Goal: Navigation & Orientation: Find specific page/section

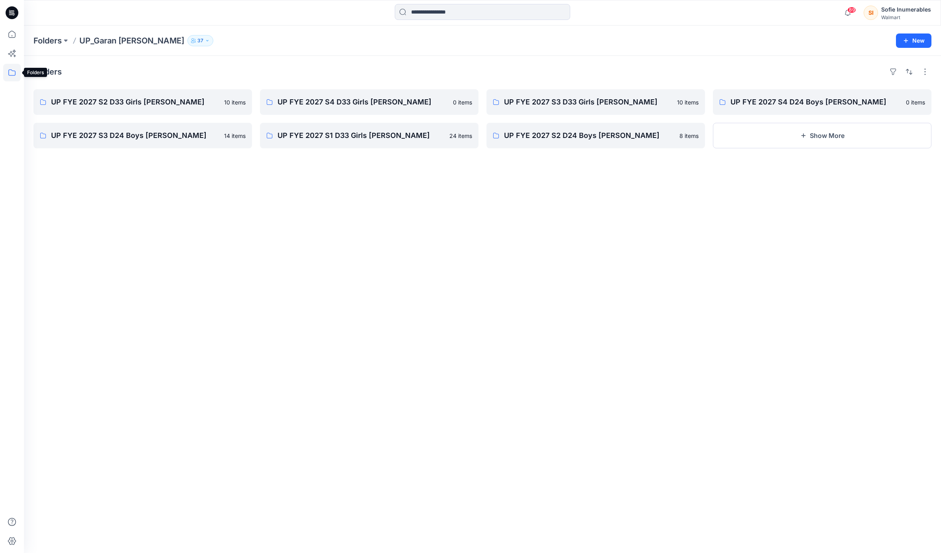
click at [12, 72] on icon at bounding box center [12, 73] width 18 height 18
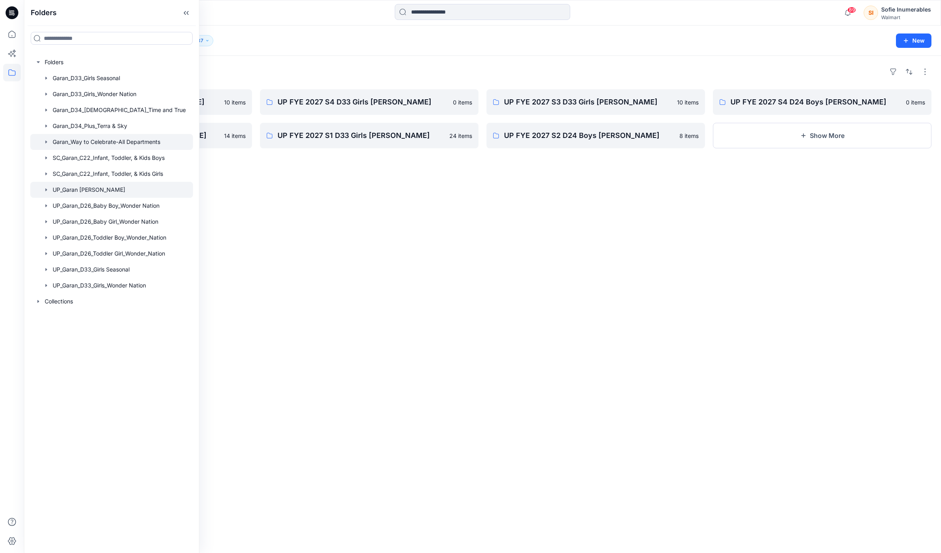
click at [52, 150] on div "Garan_Way to Celebrate-All Departments" at bounding box center [115, 142] width 155 height 16
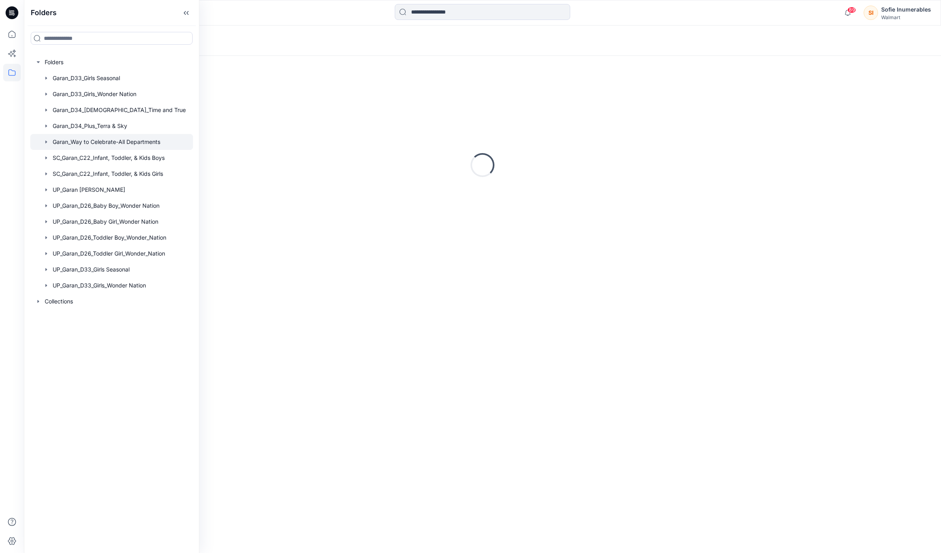
click at [49, 145] on icon "button" at bounding box center [46, 142] width 6 height 6
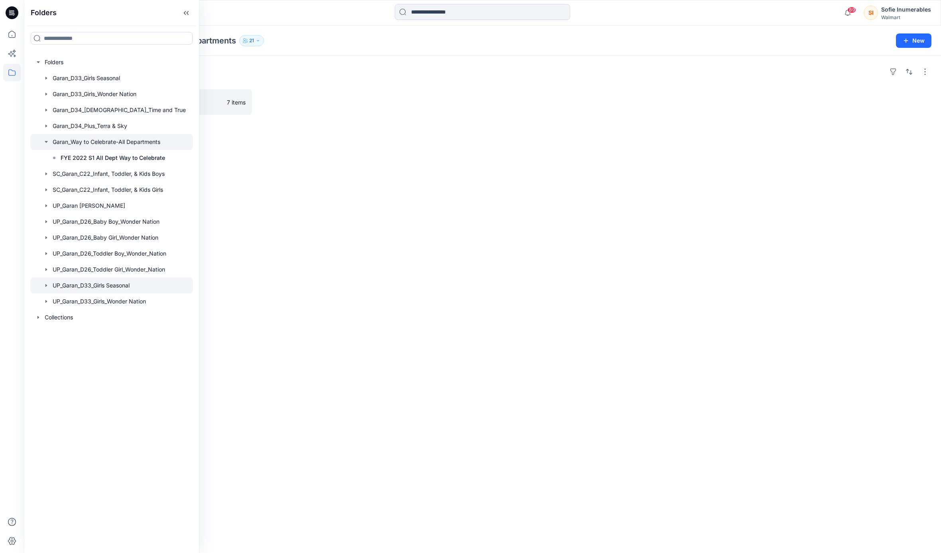
click at [49, 289] on icon "button" at bounding box center [46, 285] width 6 height 6
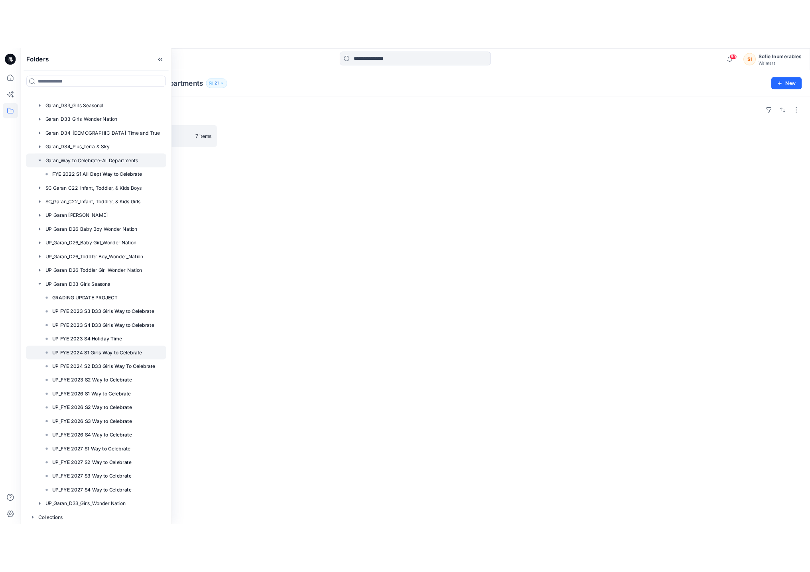
scroll to position [68, 0]
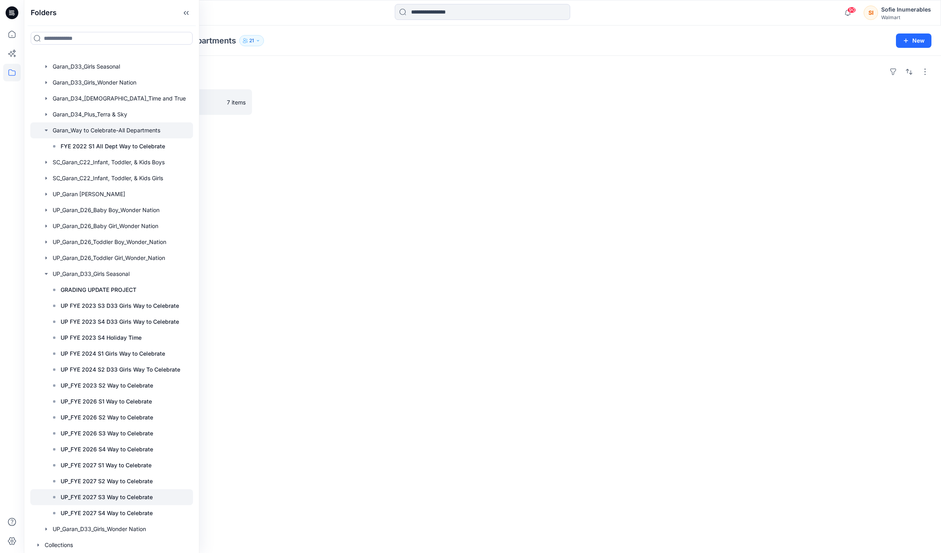
click at [88, 492] on p "UP_FYE 2027 S3 Way to Celebrate" at bounding box center [107, 497] width 92 height 10
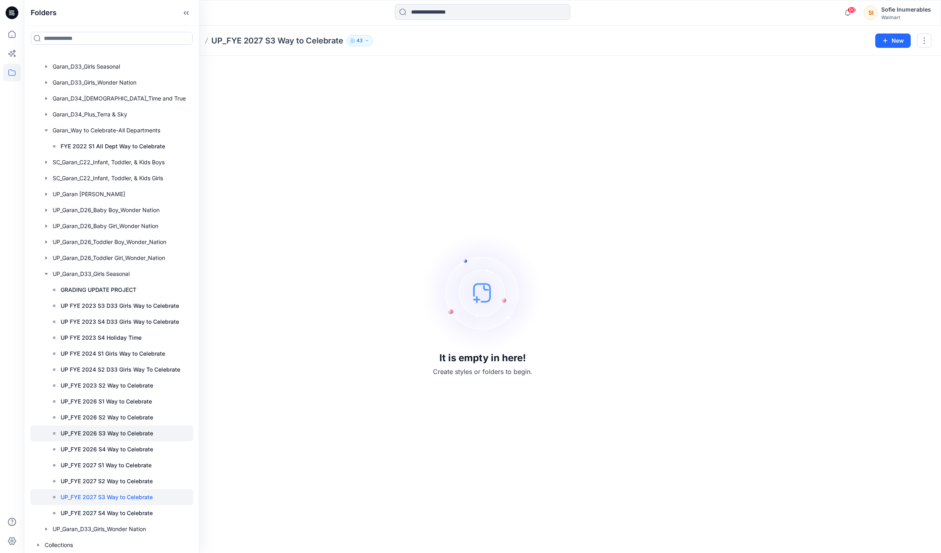
click at [146, 429] on p "UP_FYE 2026 S3 Way to Celebrate" at bounding box center [107, 434] width 93 height 10
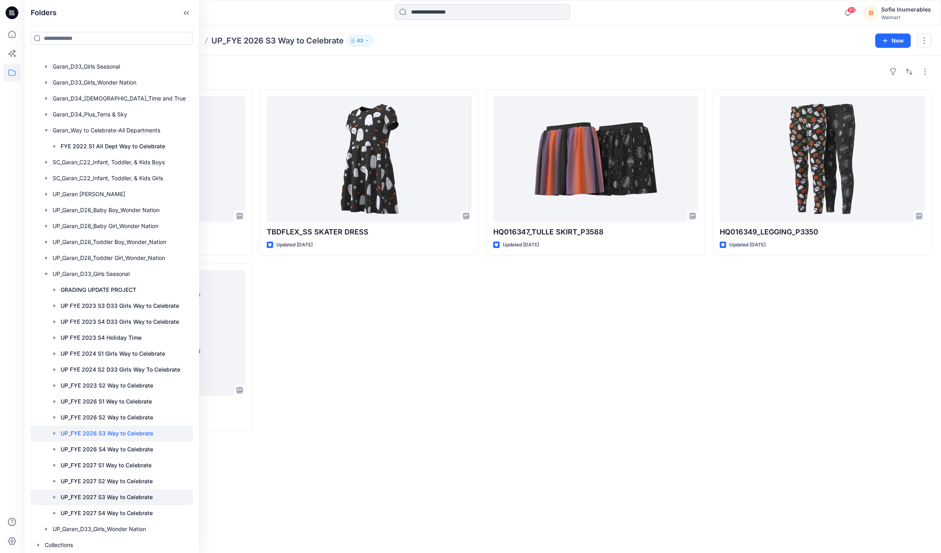
click at [135, 492] on p "UP_FYE 2027 S3 Way to Celebrate" at bounding box center [107, 497] width 92 height 10
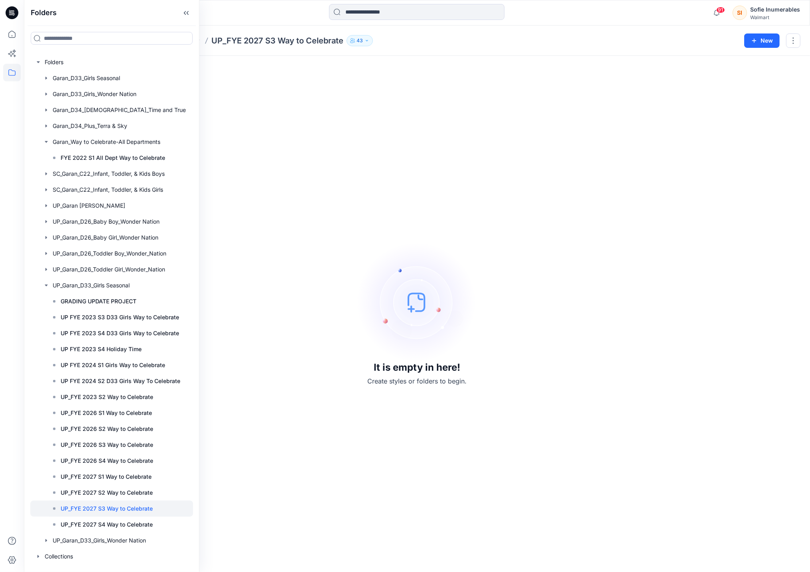
scroll to position [49, 0]
